Goal: Task Accomplishment & Management: Use online tool/utility

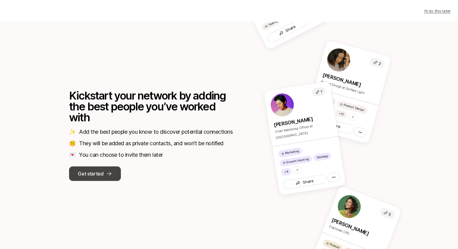
click at [94, 174] on p "Get started" at bounding box center [90, 174] width 25 height 8
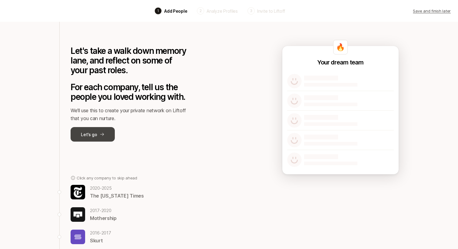
click at [103, 133] on icon at bounding box center [102, 134] width 5 height 5
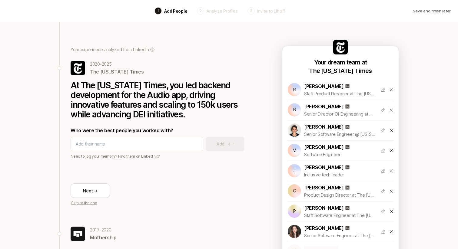
click at [76, 203] on p "Skip to the end" at bounding box center [161, 202] width 181 height 5
click at [257, 41] on div "Your experience analyzed from LinkedIn [DATE] - [DATE] The [US_STATE] Times At …" at bounding box center [158, 193] width 198 height 343
